Goal: Information Seeking & Learning: Understand process/instructions

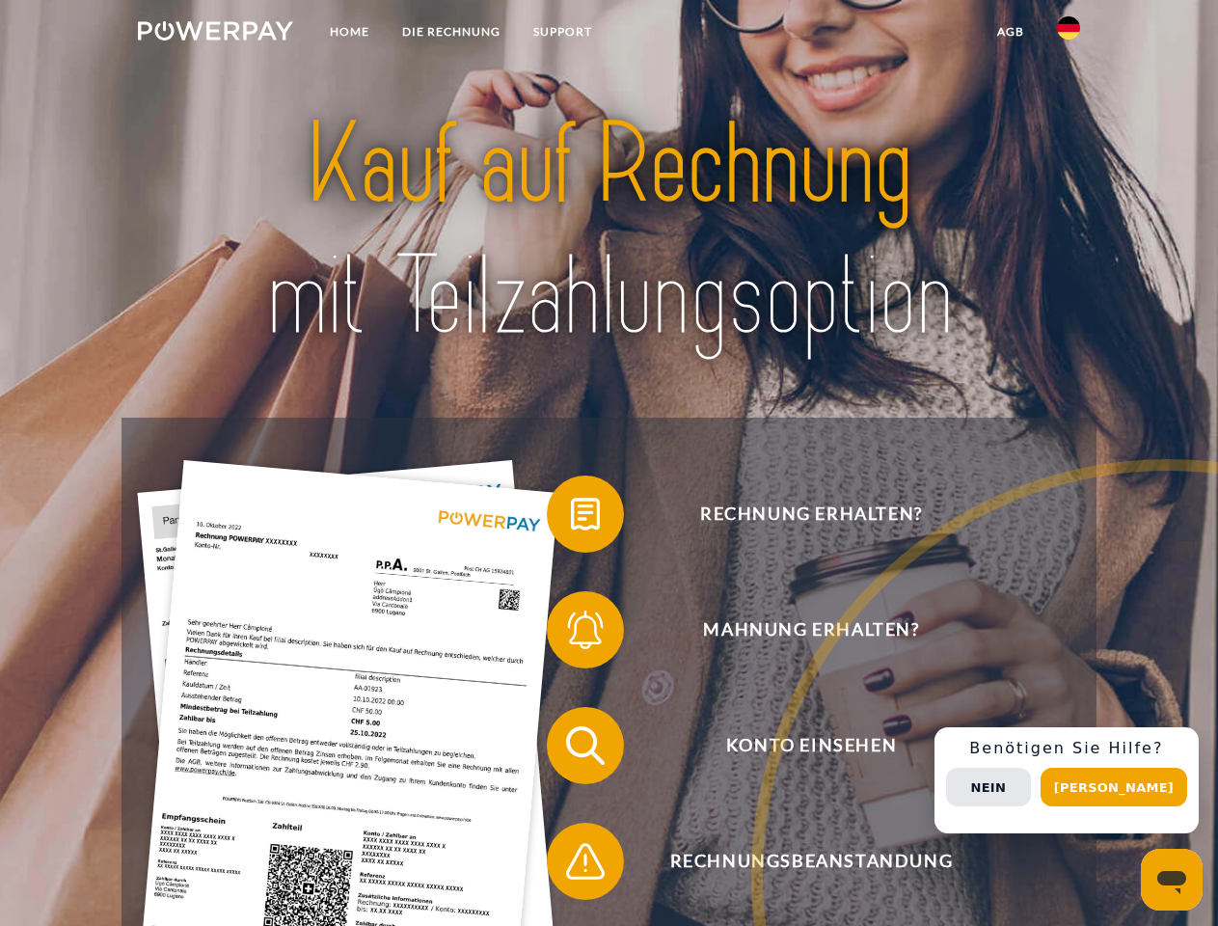
click at [215, 34] on img at bounding box center [215, 30] width 155 height 19
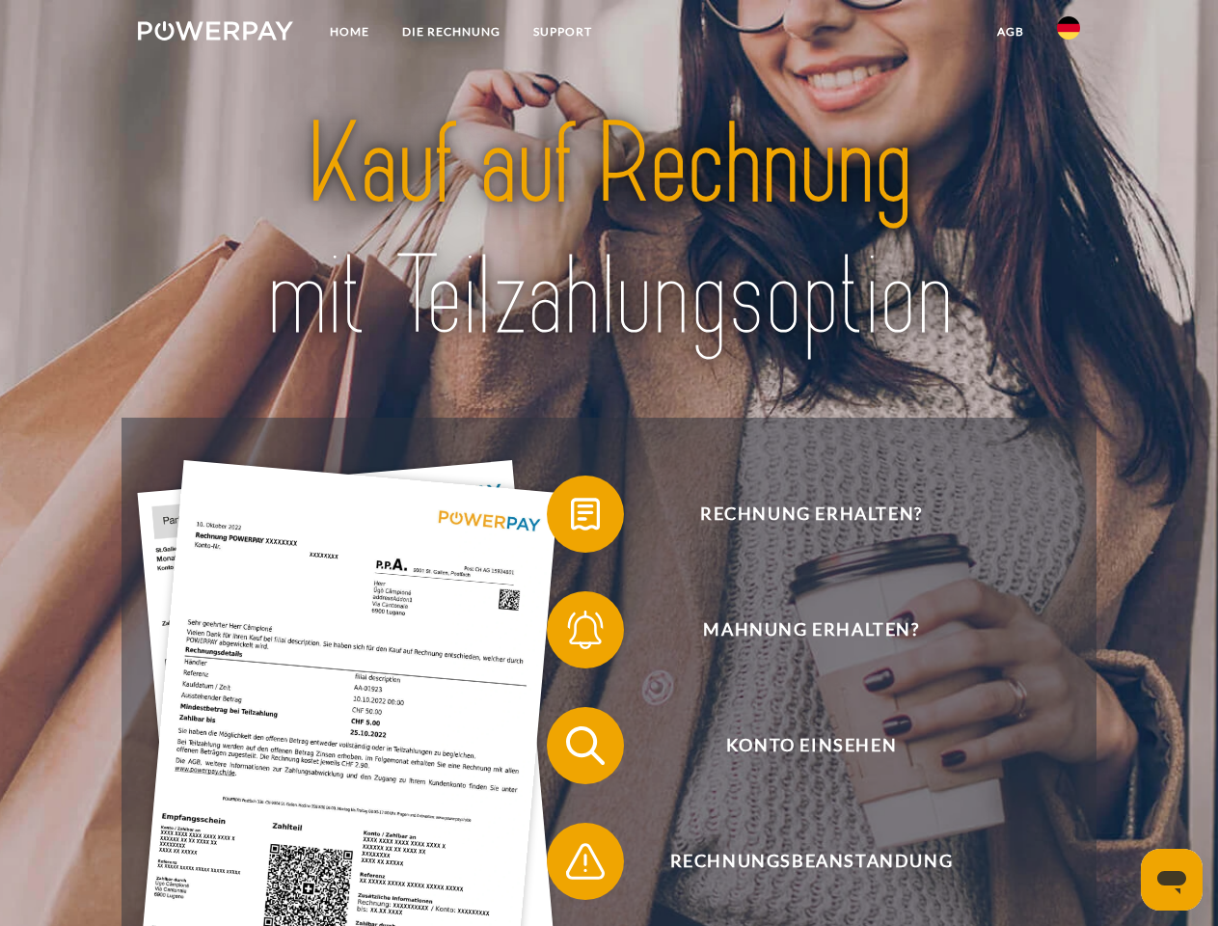
click at [1068, 34] on img at bounding box center [1068, 27] width 23 height 23
click at [1009, 32] on link "agb" at bounding box center [1010, 31] width 60 height 35
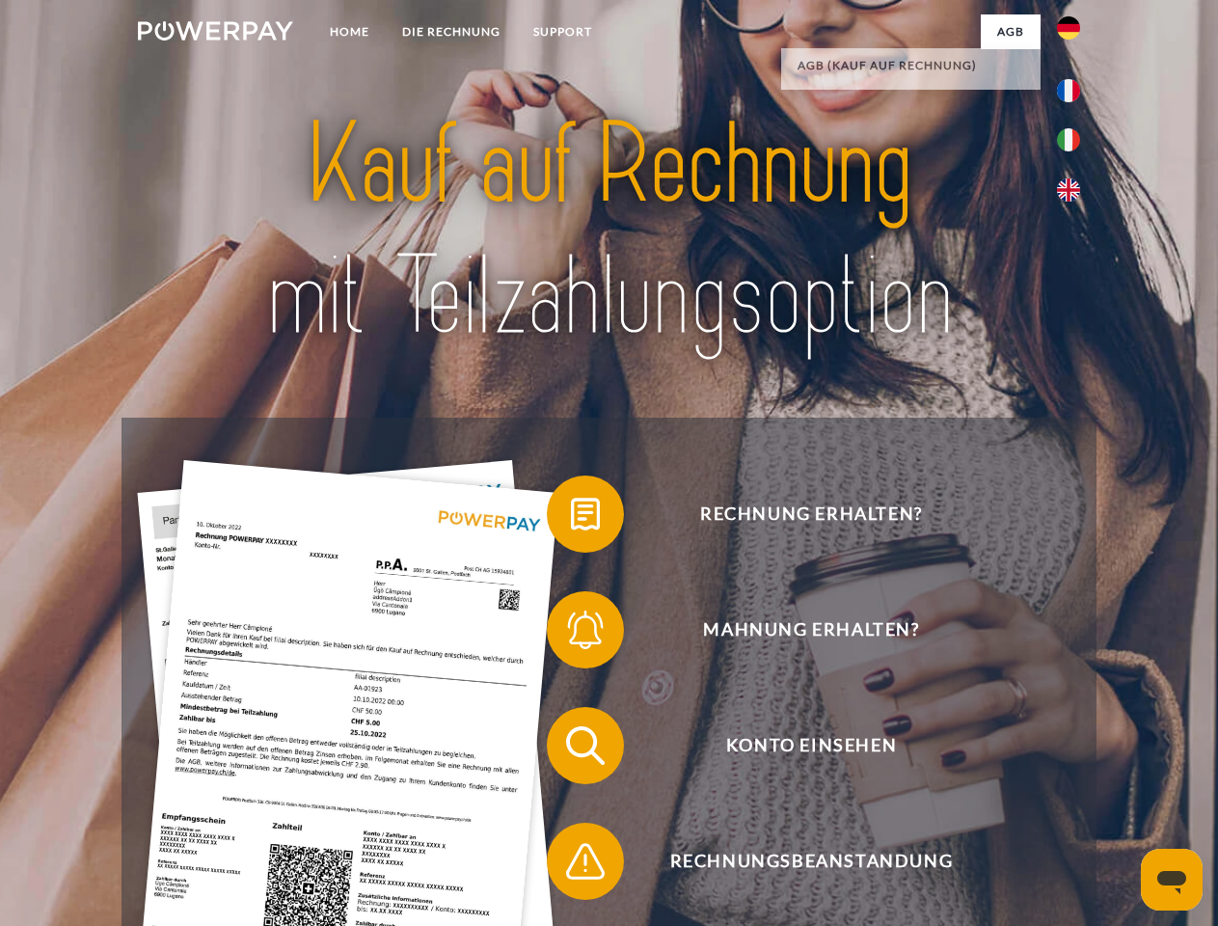
click at [571, 518] on span at bounding box center [556, 514] width 96 height 96
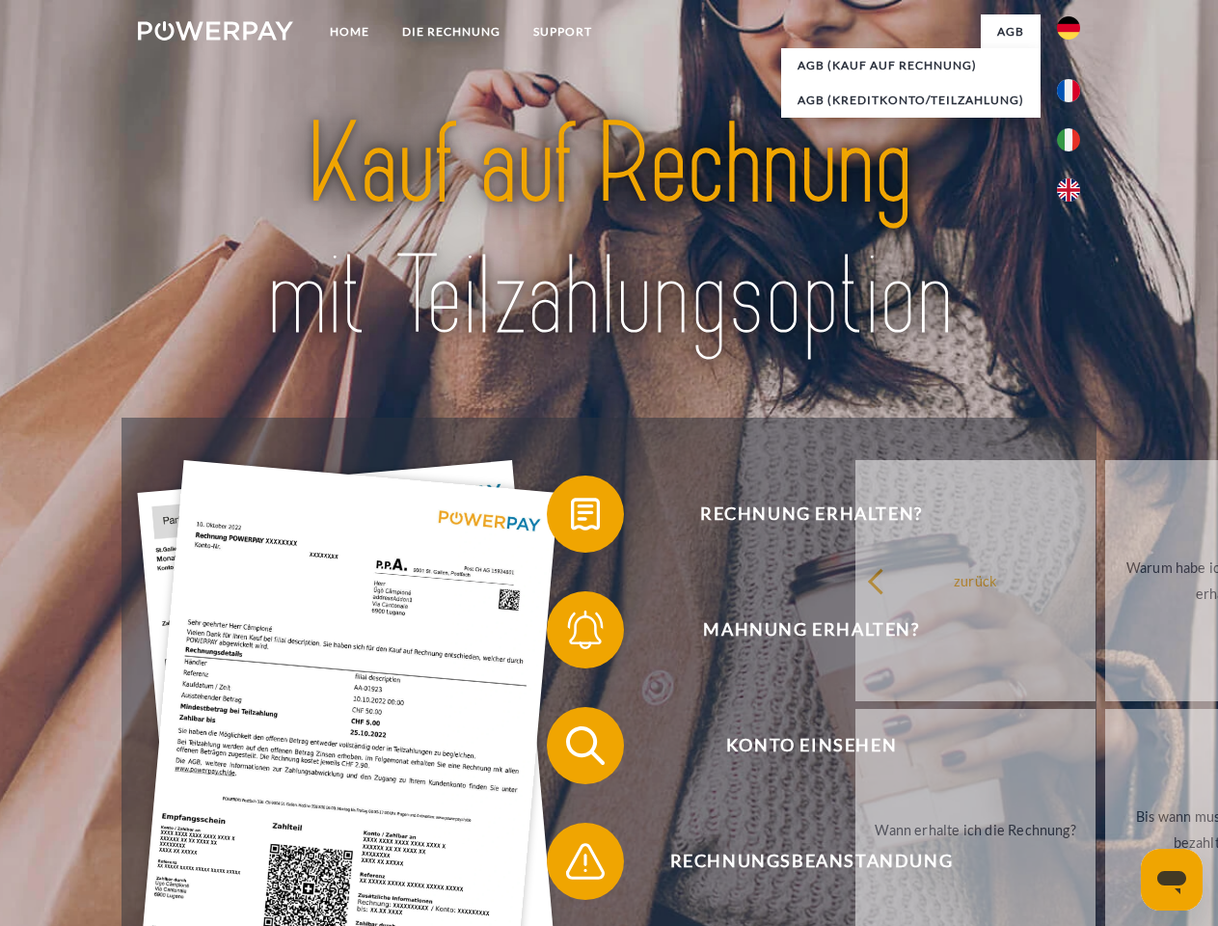
click at [571, 633] on span at bounding box center [556, 629] width 96 height 96
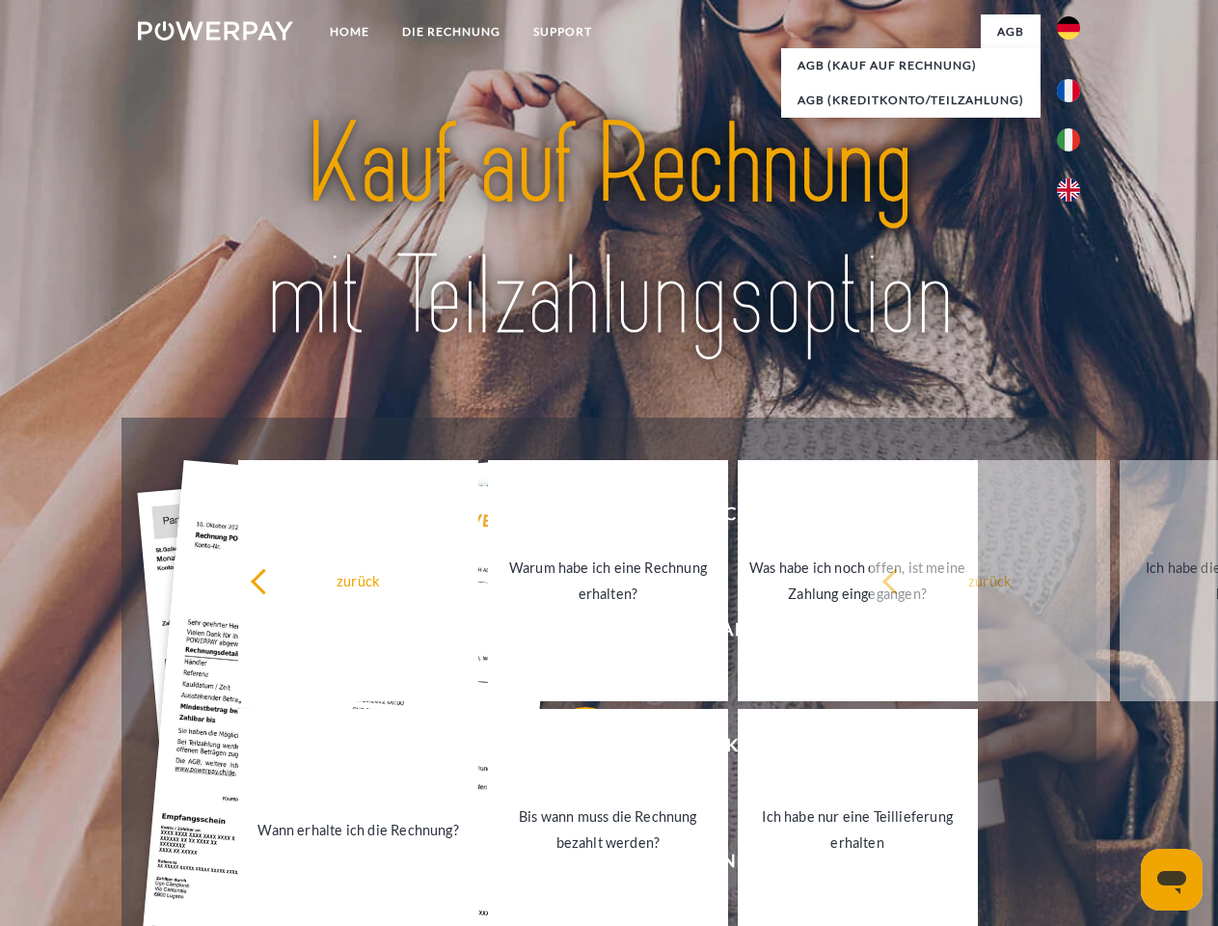
click at [571, 749] on link "Bis wann muss die Rechnung bezahlt werden?" at bounding box center [608, 829] width 240 height 241
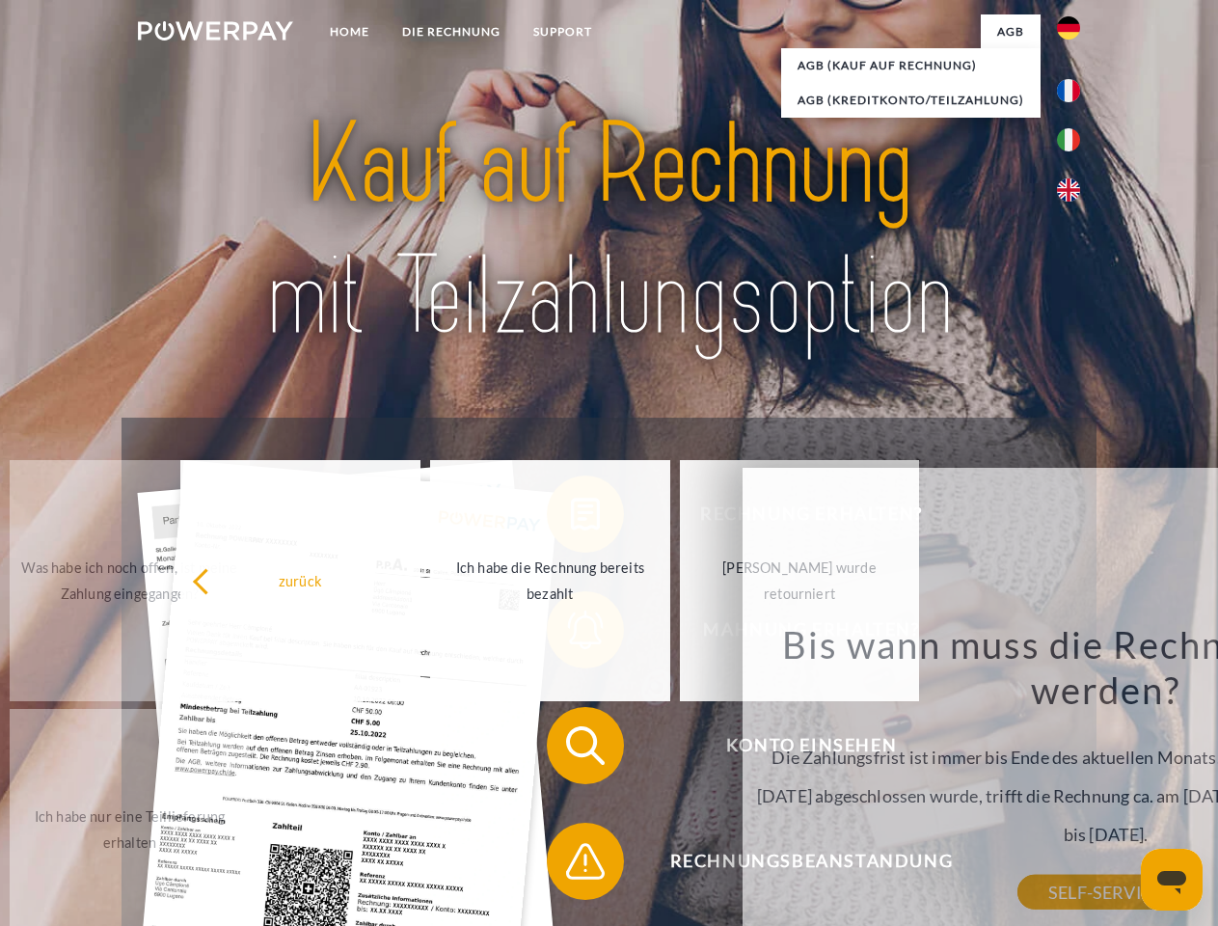
click at [571, 865] on span at bounding box center [556, 861] width 96 height 96
click at [1073, 780] on div "Rechnung erhalten? Mahnung erhalten? Konto einsehen" at bounding box center [608, 802] width 974 height 771
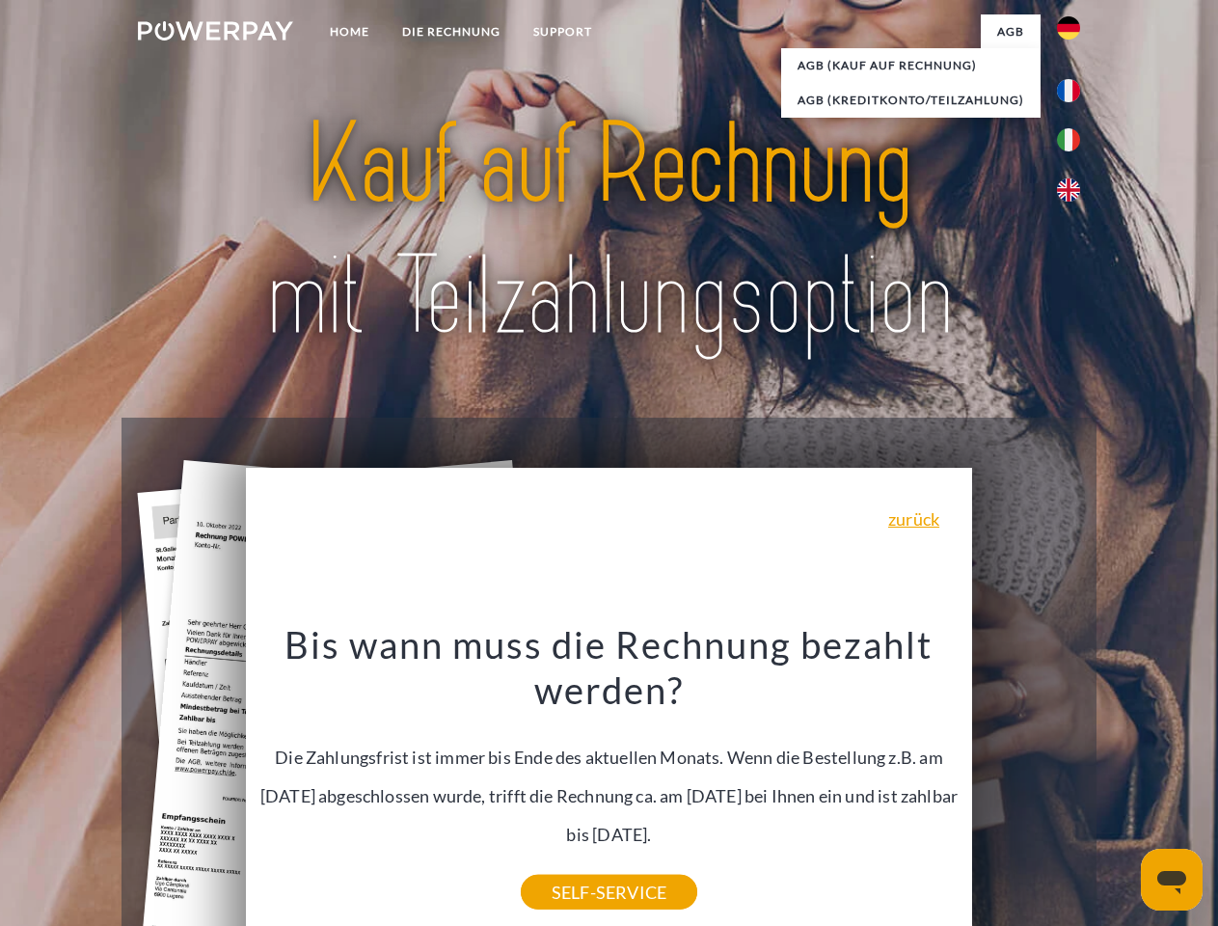
click at [1026, 784] on span "Konto einsehen" at bounding box center [811, 745] width 472 height 77
click at [1120, 787] on header "Home DIE RECHNUNG SUPPORT" at bounding box center [609, 665] width 1218 height 1331
